Goal: Transaction & Acquisition: Subscribe to service/newsletter

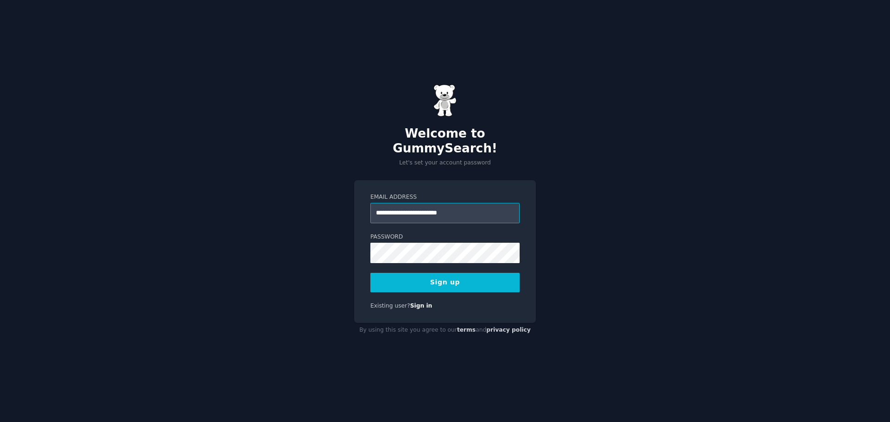
type input "**********"
click at [461, 276] on button "Sign up" at bounding box center [445, 282] width 149 height 19
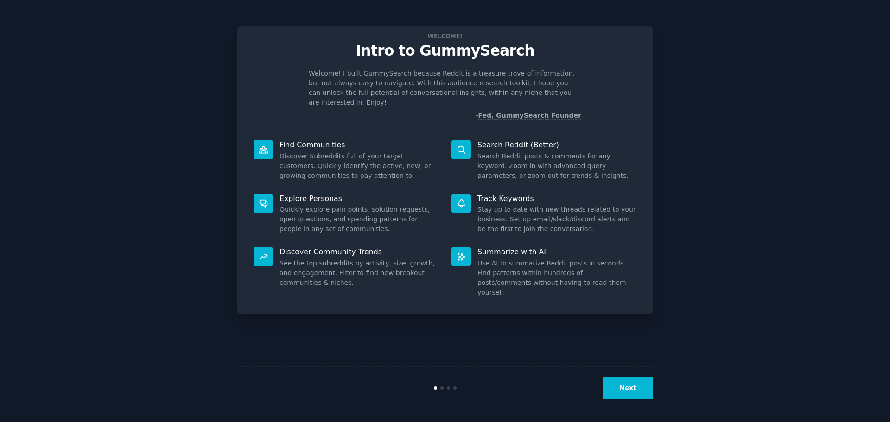
click at [461, 145] on icon at bounding box center [462, 150] width 10 height 10
drag, startPoint x: 464, startPoint y: 198, endPoint x: 503, endPoint y: 304, distance: 112.2
click at [466, 215] on div "Track Keywords Stay up to date with new threads related to your business. Set u…" at bounding box center [544, 214] width 198 height 54
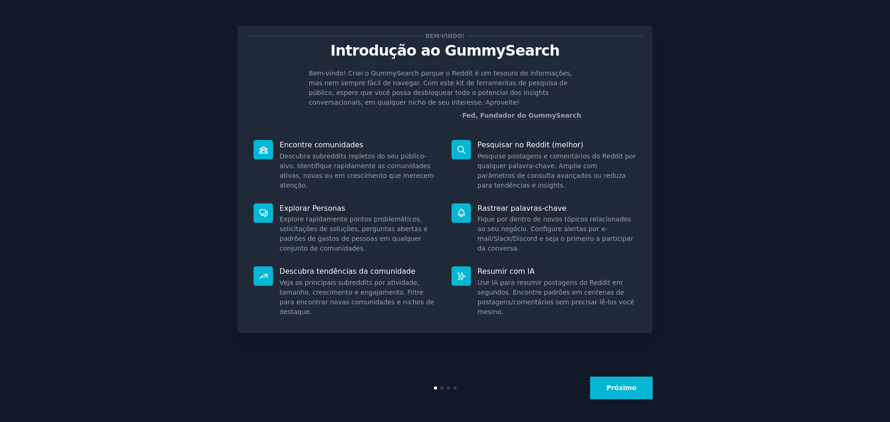
drag, startPoint x: 640, startPoint y: 388, endPoint x: 680, endPoint y: 246, distance: 147.5
click at [679, 251] on div "Bem-vindo! Introdução ao GummySearch Bem-vindo! Criei o GummySearch porque o Re…" at bounding box center [445, 211] width 864 height 397
drag, startPoint x: 614, startPoint y: 403, endPoint x: 618, endPoint y: 387, distance: 16.6
click at [614, 402] on div "Próximo" at bounding box center [445, 388] width 416 height 43
click at [618, 387] on font "Próximo" at bounding box center [622, 387] width 30 height 7
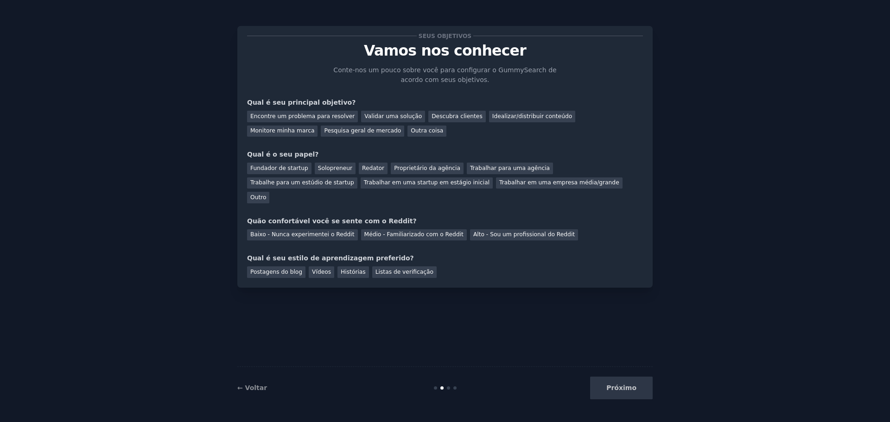
click at [619, 389] on div "Próximo" at bounding box center [583, 388] width 139 height 23
click at [620, 389] on div "Próximo" at bounding box center [583, 388] width 139 height 23
click at [499, 118] on font "Idealizar/distribuir conteúdo" at bounding box center [533, 116] width 80 height 6
click at [297, 111] on div "Encontre um problema para resolver" at bounding box center [302, 117] width 111 height 12
click at [503, 116] on font "Idealizar/distribuir conteúdo" at bounding box center [533, 116] width 80 height 6
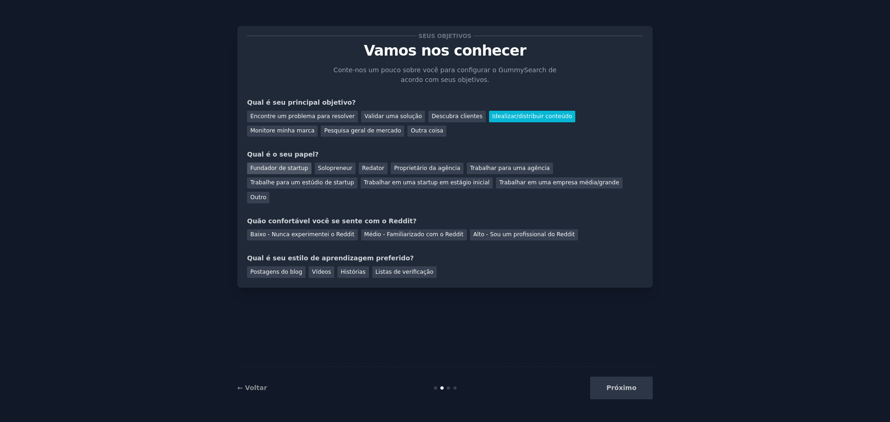
click at [287, 168] on font "Fundador de startup" at bounding box center [279, 168] width 58 height 6
click at [366, 231] on font "Médio - Familiarizado com o Reddit" at bounding box center [414, 234] width 99 height 6
click at [341, 269] on font "Histórias" at bounding box center [353, 272] width 25 height 6
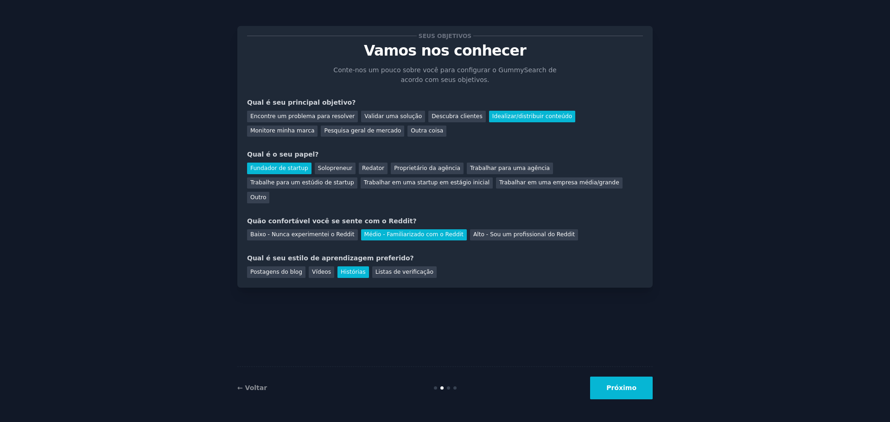
click at [616, 385] on font "Próximo" at bounding box center [622, 387] width 30 height 7
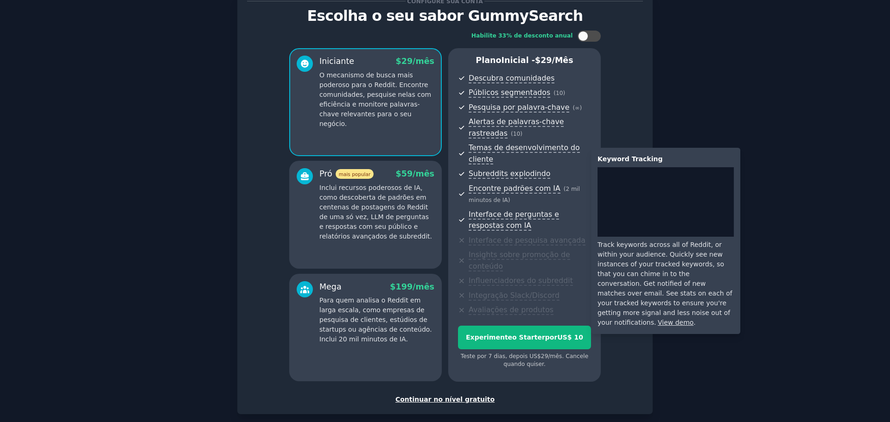
scroll to position [71, 0]
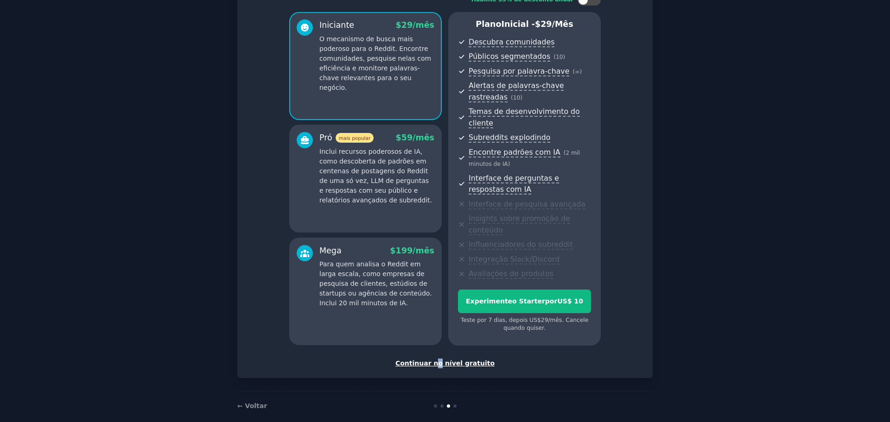
click at [440, 360] on font "Continuar no nível gratuito" at bounding box center [445, 363] width 99 height 7
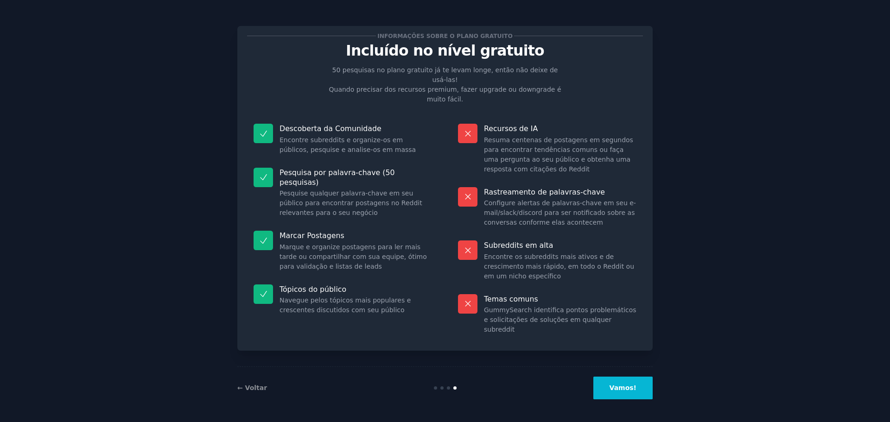
click at [636, 383] on button "Vamos!" at bounding box center [623, 388] width 59 height 23
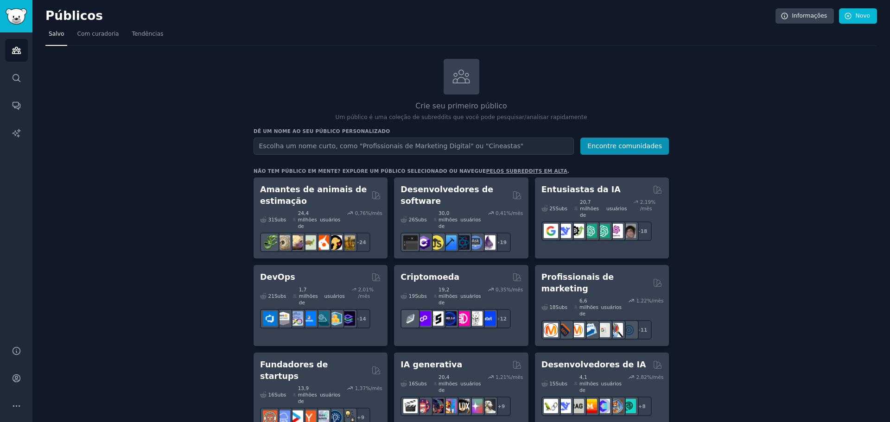
drag, startPoint x: 758, startPoint y: 108, endPoint x: 736, endPoint y: 155, distance: 52.3
drag, startPoint x: 736, startPoint y: 155, endPoint x: 773, endPoint y: 101, distance: 65.3
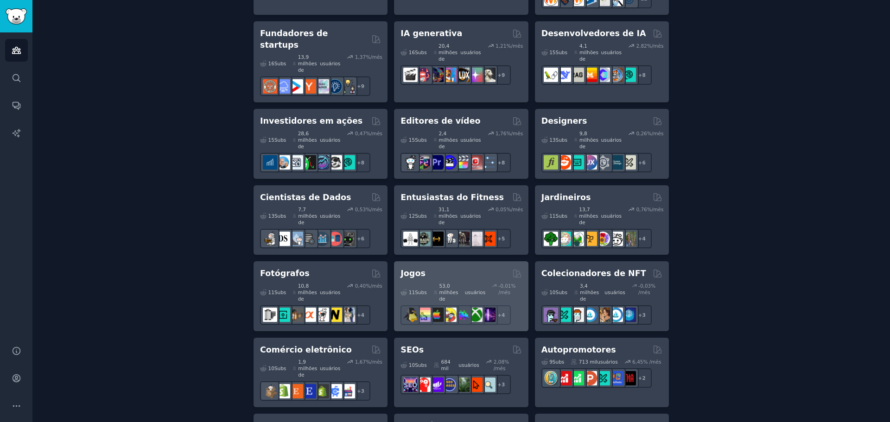
scroll to position [417, 0]
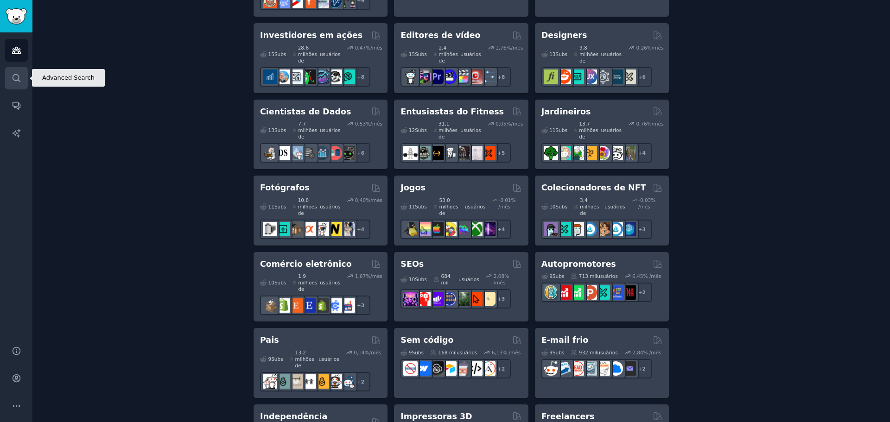
click at [19, 77] on icon "Barra lateral" at bounding box center [16, 77] width 7 height 7
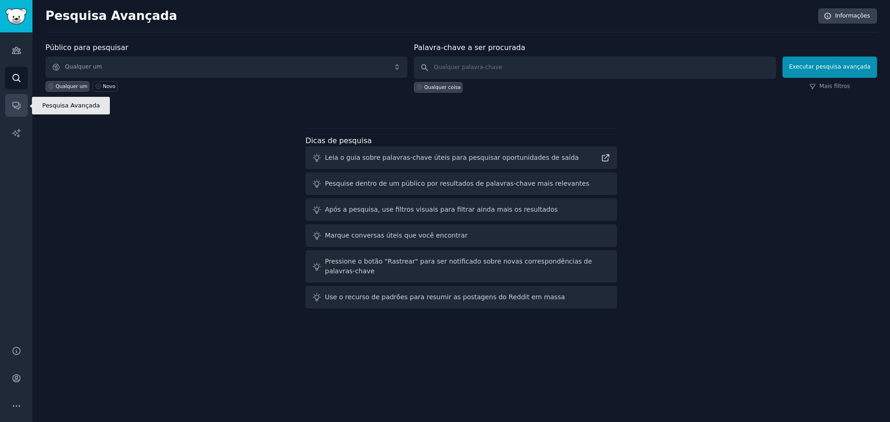
click at [17, 96] on link "Conversas" at bounding box center [16, 105] width 23 height 23
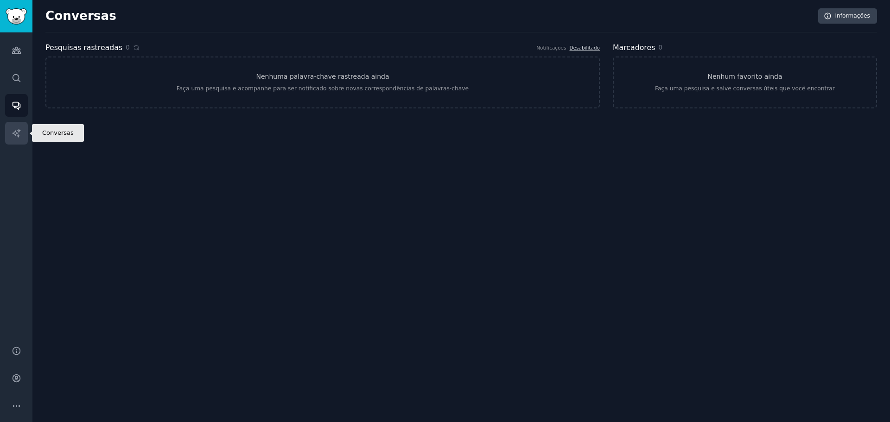
click at [17, 137] on icon "Barra lateral" at bounding box center [17, 133] width 10 height 10
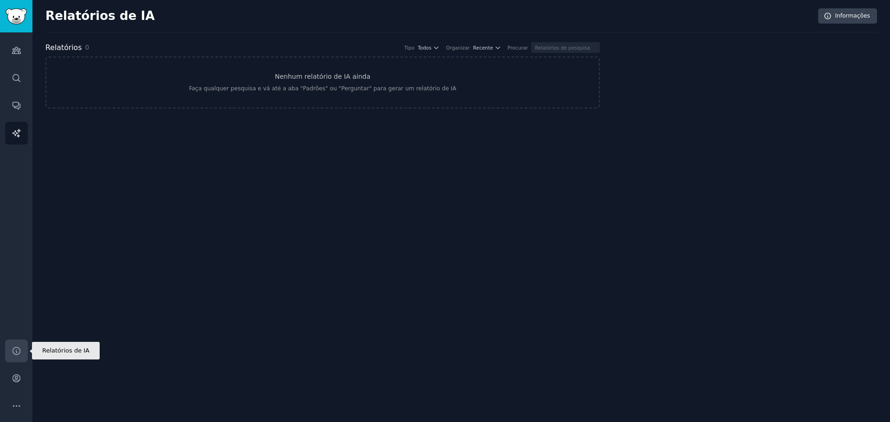
click at [21, 352] on icon "Barra lateral" at bounding box center [17, 351] width 10 height 10
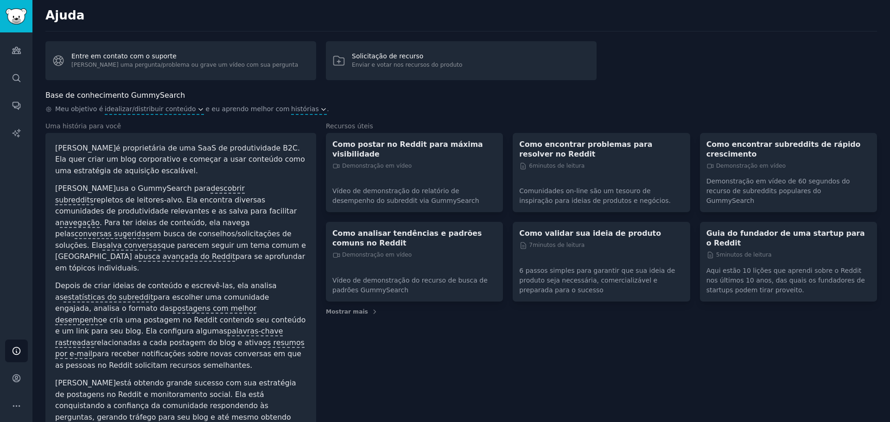
click at [386, 152] on div "Como postar no Reddit para máxima visibilidade Demonstração em vídeo" at bounding box center [415, 160] width 164 height 41
click at [337, 164] on div "Como postar no Reddit para máxima visibilidade Demonstração em vídeo" at bounding box center [415, 160] width 164 height 41
click at [347, 187] on font "Vídeo de demonstração do relatório de desempenho do subreddit via GummySearch" at bounding box center [406, 195] width 147 height 17
click at [362, 147] on font "Como postar no Reddit para máxima visibilidade" at bounding box center [408, 149] width 151 height 19
